Goal: Information Seeking & Learning: Learn about a topic

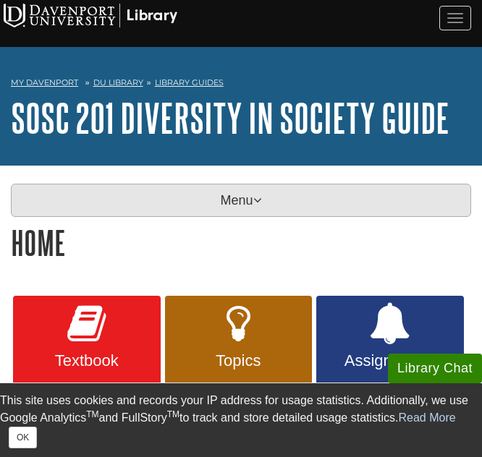
click at [234, 187] on p "Menu" at bounding box center [241, 200] width 460 height 33
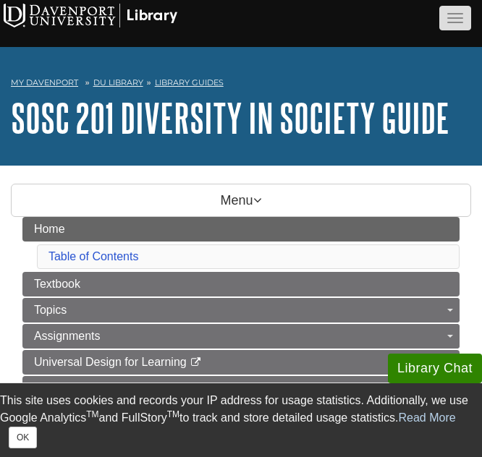
click at [444, 12] on button "button" at bounding box center [455, 18] width 32 height 25
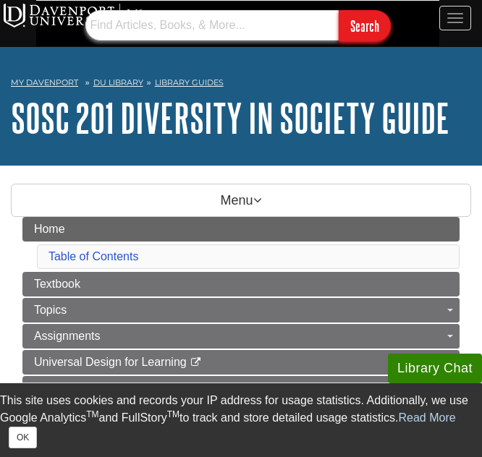
click at [229, 27] on input "text" at bounding box center [211, 25] width 253 height 30
type input "PMI"
click at [339, 10] on input "Search" at bounding box center [365, 25] width 52 height 31
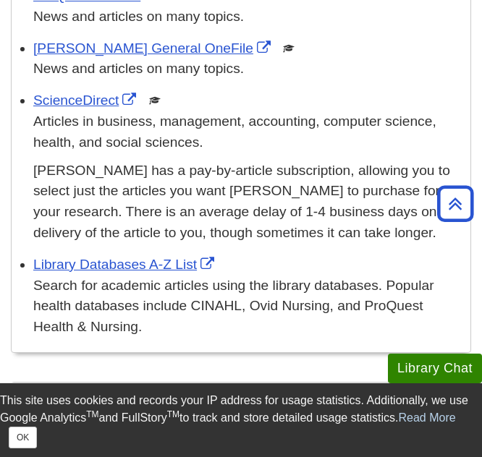
scroll to position [1379, 0]
